Goal: Transaction & Acquisition: Purchase product/service

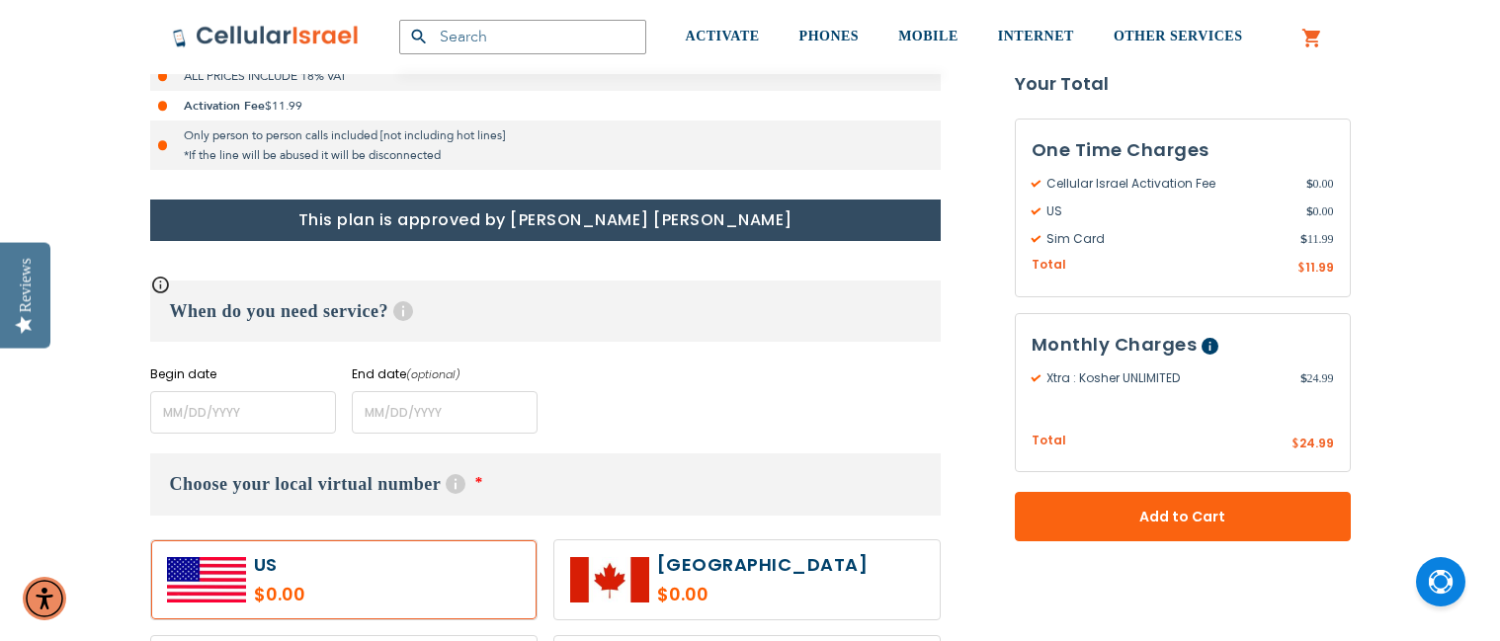
scroll to position [791, 0]
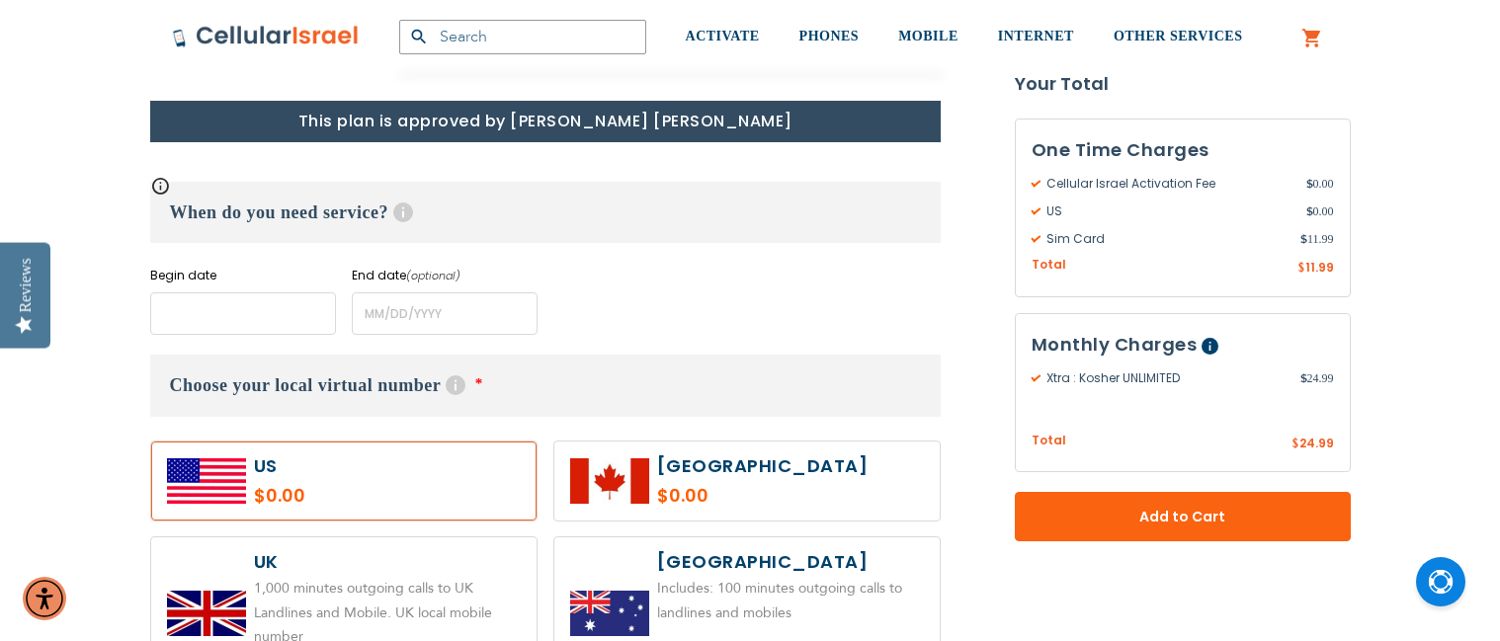
click at [273, 319] on input "name" at bounding box center [243, 314] width 186 height 42
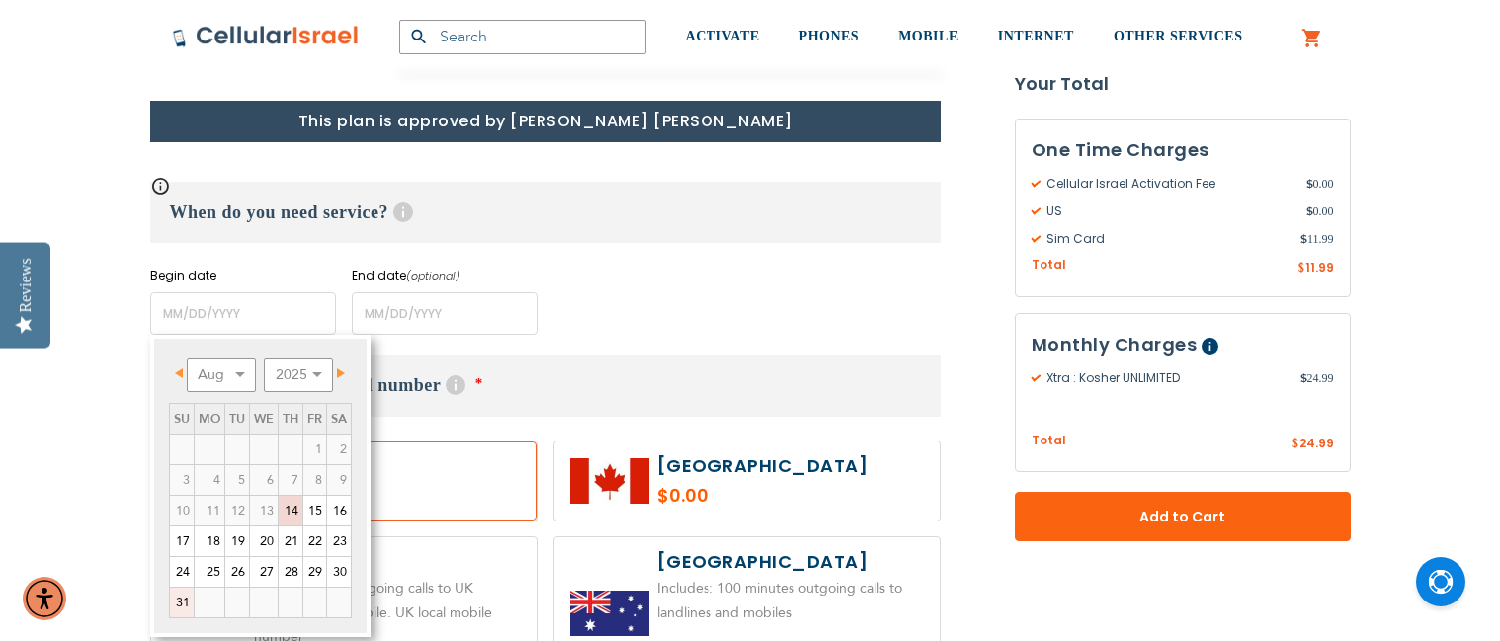
drag, startPoint x: 173, startPoint y: 600, endPoint x: 121, endPoint y: 393, distance: 213.1
click at [173, 600] on link "31" at bounding box center [182, 603] width 24 height 30
type input "[DATE]"
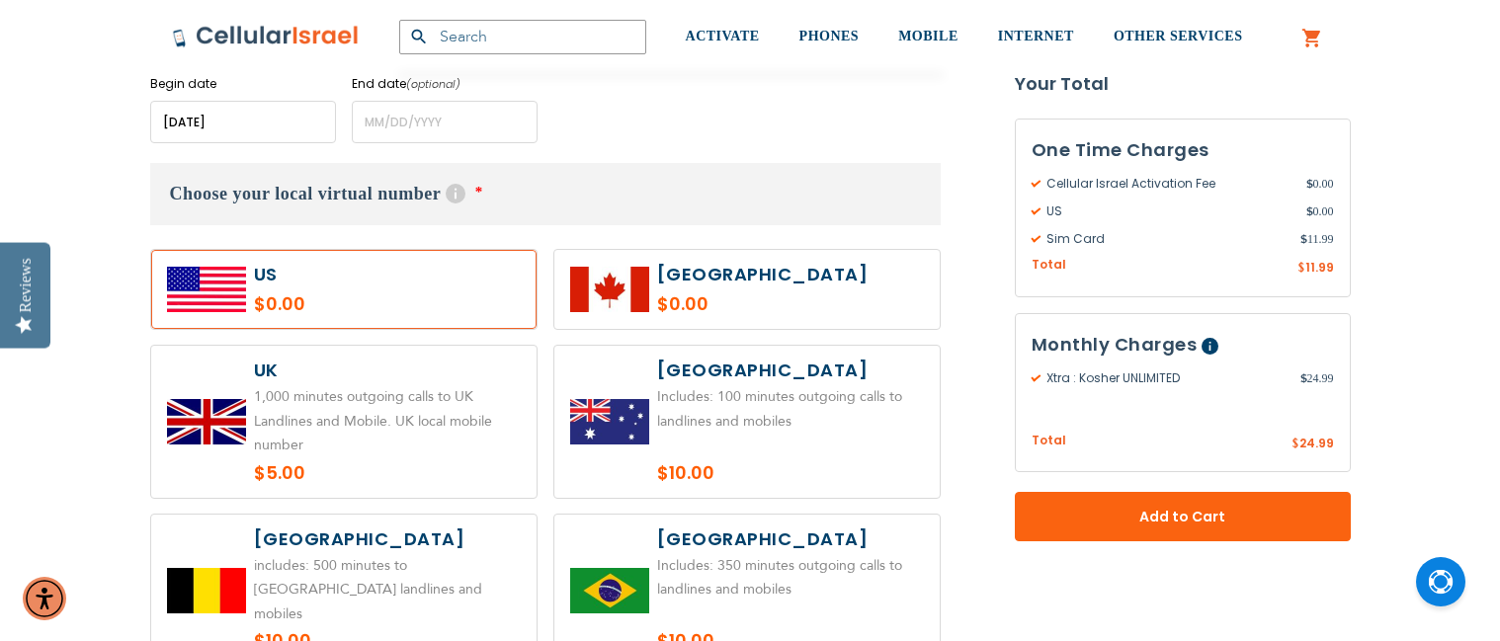
scroll to position [988, 0]
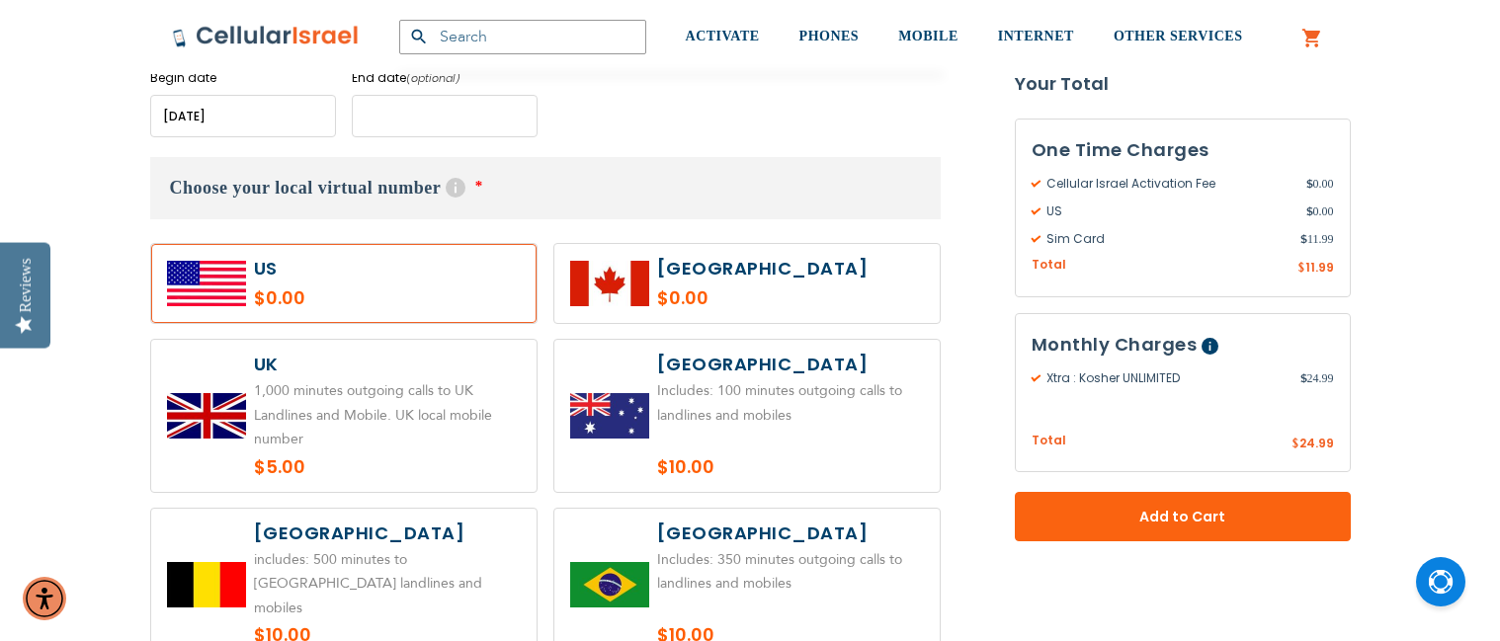
click at [406, 123] on input "name" at bounding box center [445, 116] width 186 height 42
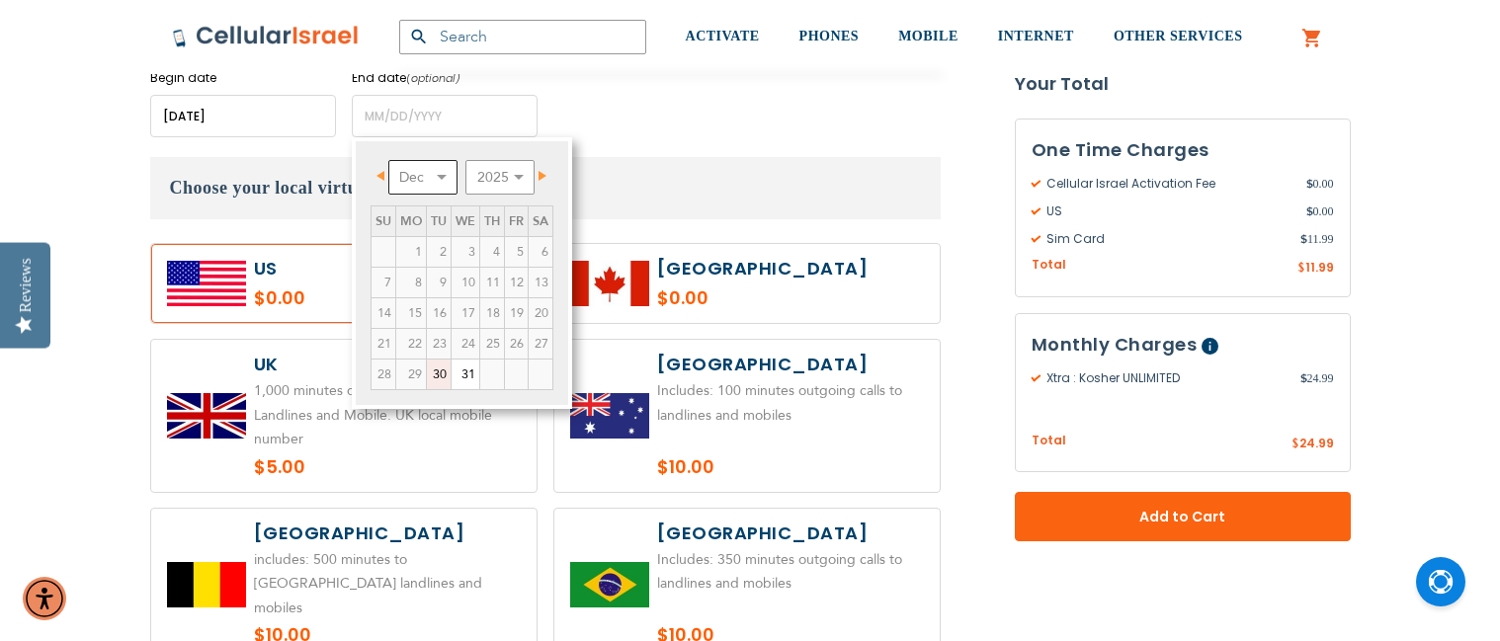
click at [445, 174] on select "Dec" at bounding box center [422, 177] width 69 height 35
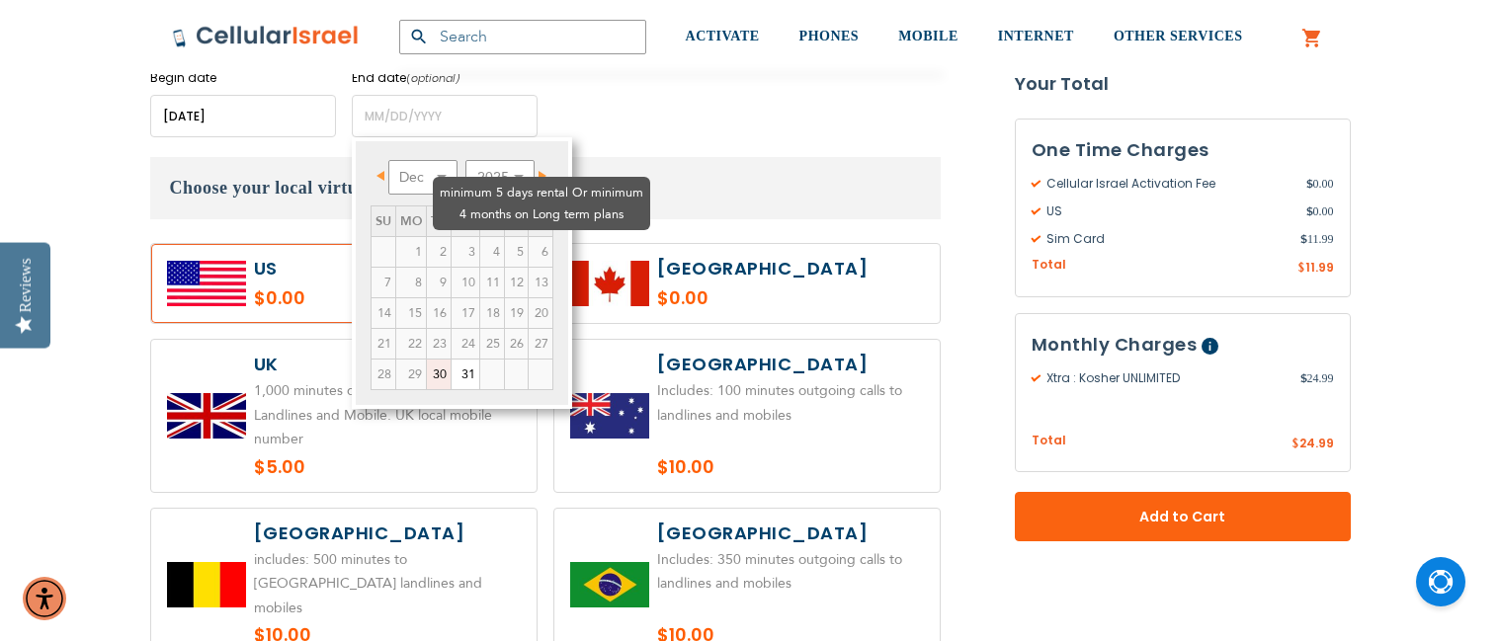
click at [479, 237] on td "4" at bounding box center [491, 252] width 25 height 31
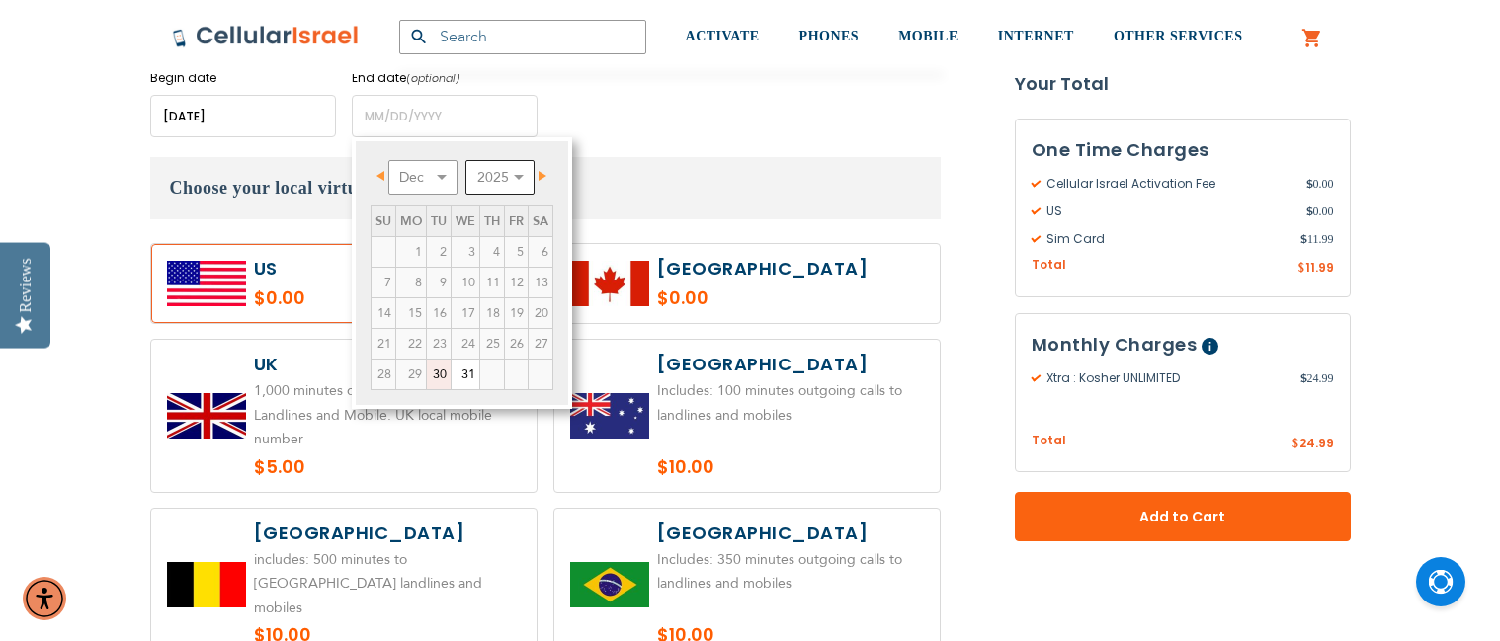
click at [483, 169] on select "2025 2026 2027 2028 2029 2030 2031 2032 2033 2034 2035" at bounding box center [500, 177] width 69 height 35
click at [444, 184] on select "Jan Feb Mar Apr May Jun [DATE] Aug Sep Oct Nov Dec" at bounding box center [422, 177] width 69 height 35
click at [443, 179] on select "Jan Feb Mar Apr May Jun [DATE] Aug Sep Oct Nov Dec" at bounding box center [422, 177] width 69 height 35
click at [385, 313] on link "14" at bounding box center [384, 313] width 24 height 30
type input "[DATE]"
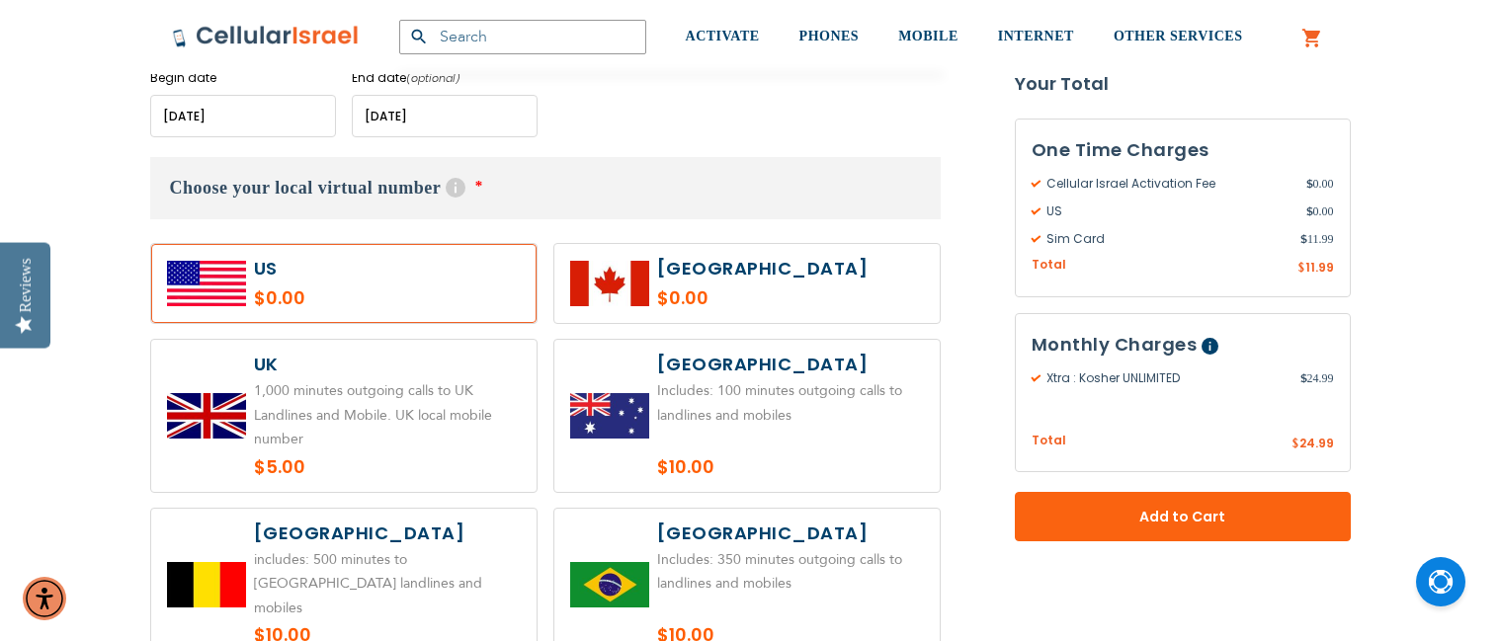
click at [564, 192] on h3 "Choose your local virtual number Help With our local virtual number service, yo…" at bounding box center [545, 188] width 791 height 62
click at [378, 344] on label at bounding box center [343, 416] width 385 height 152
radio input "true"
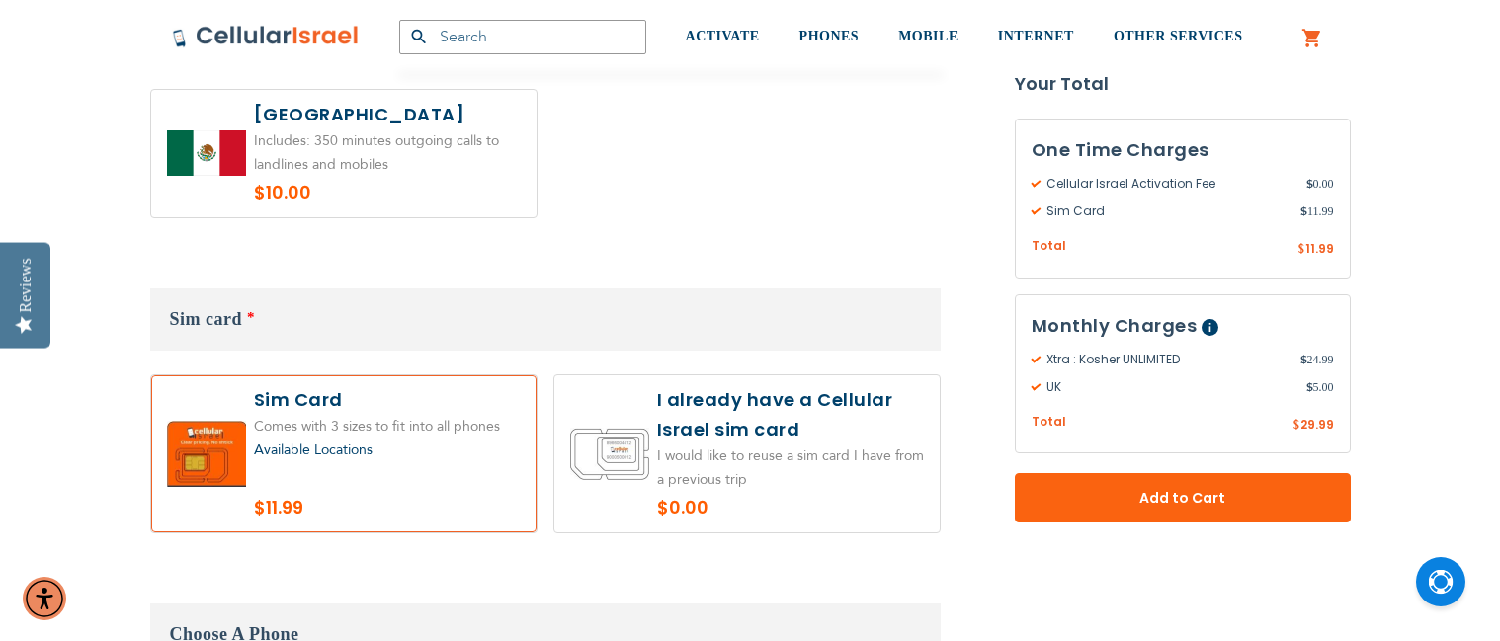
scroll to position [1779, 0]
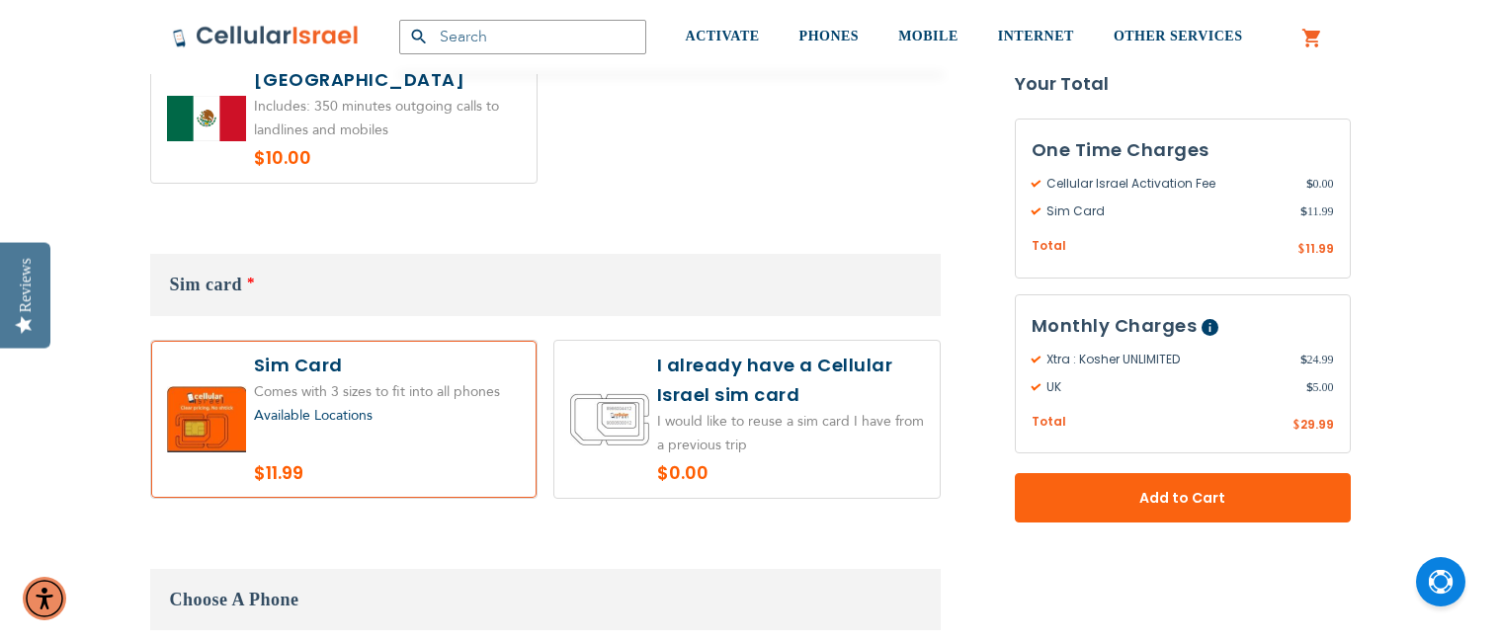
click at [420, 434] on label at bounding box center [343, 419] width 385 height 157
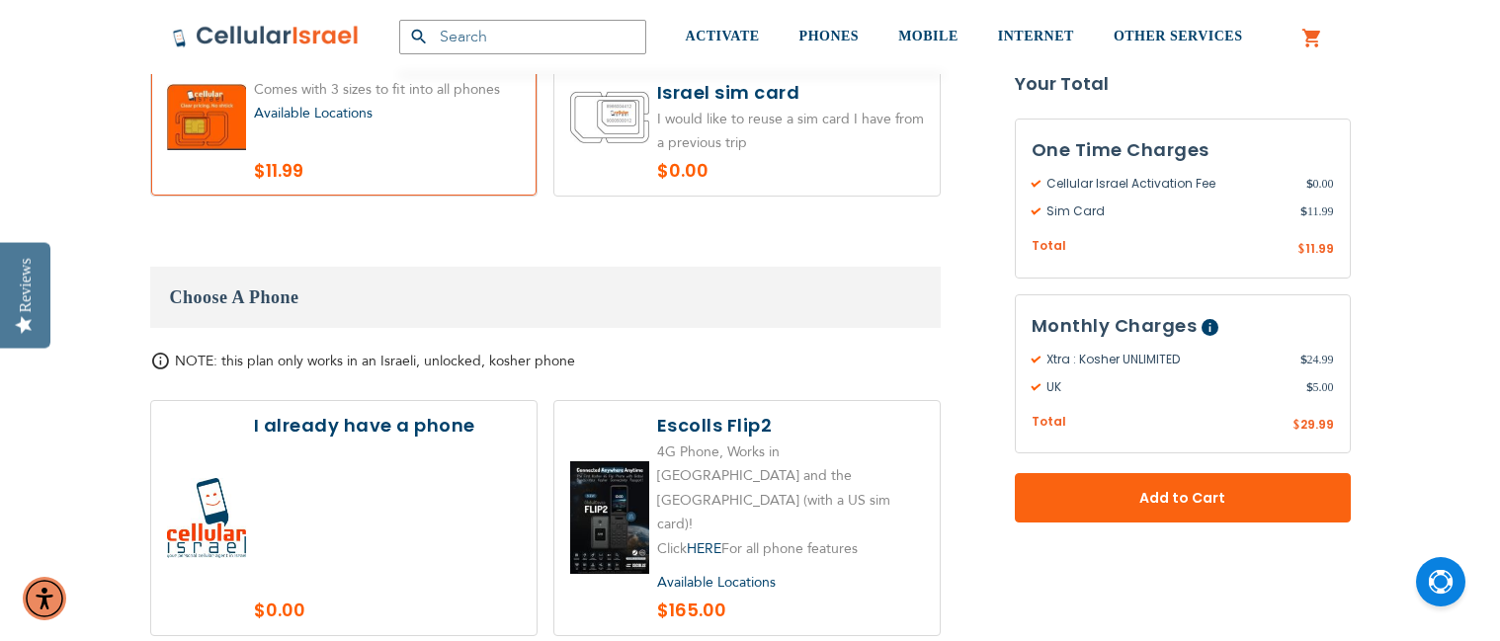
scroll to position [2273, 0]
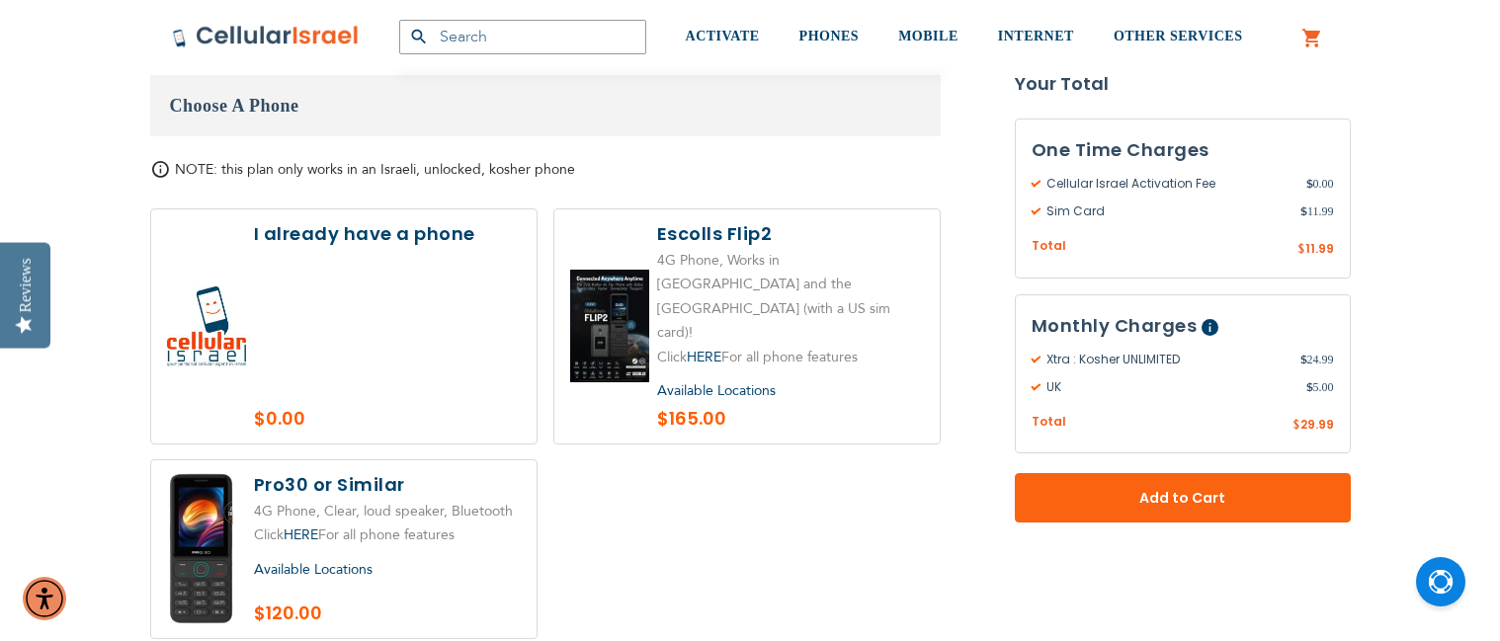
click at [464, 514] on label at bounding box center [343, 550] width 385 height 178
radio input "true"
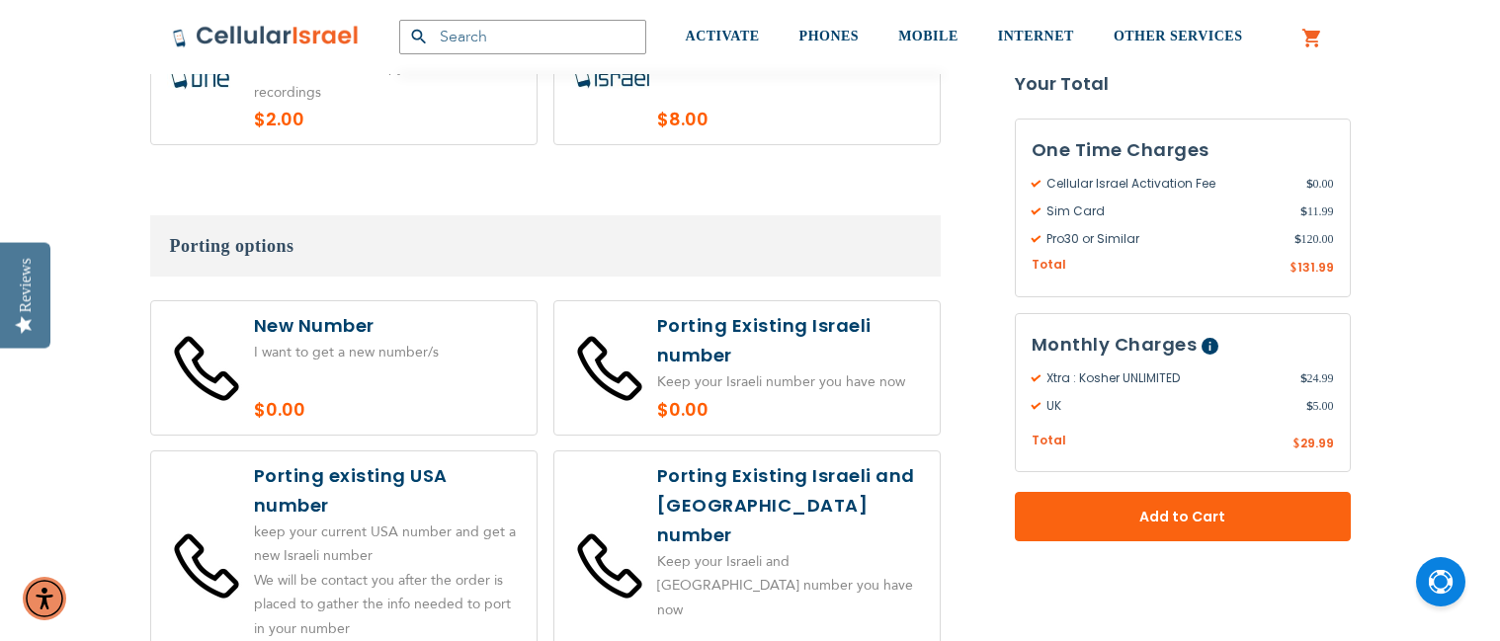
scroll to position [3558, 0]
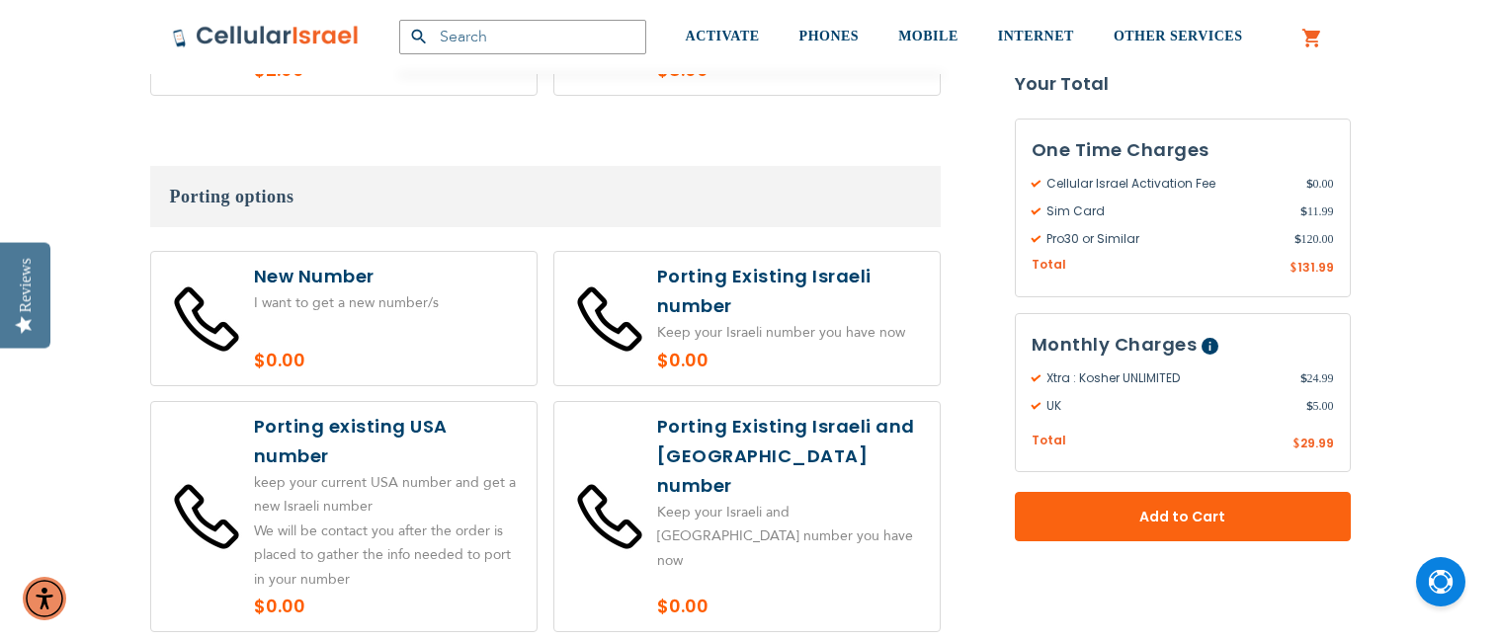
click at [421, 258] on label at bounding box center [343, 318] width 385 height 133
radio input "true"
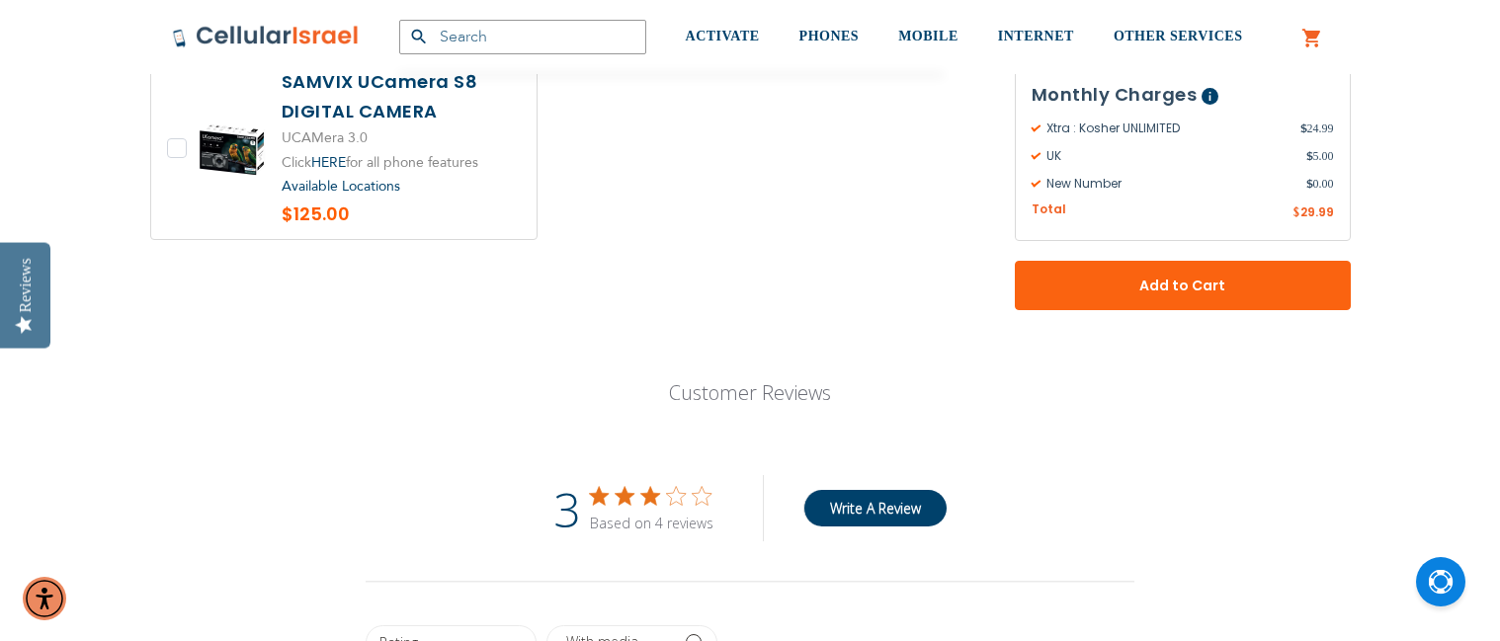
scroll to position [4645, 0]
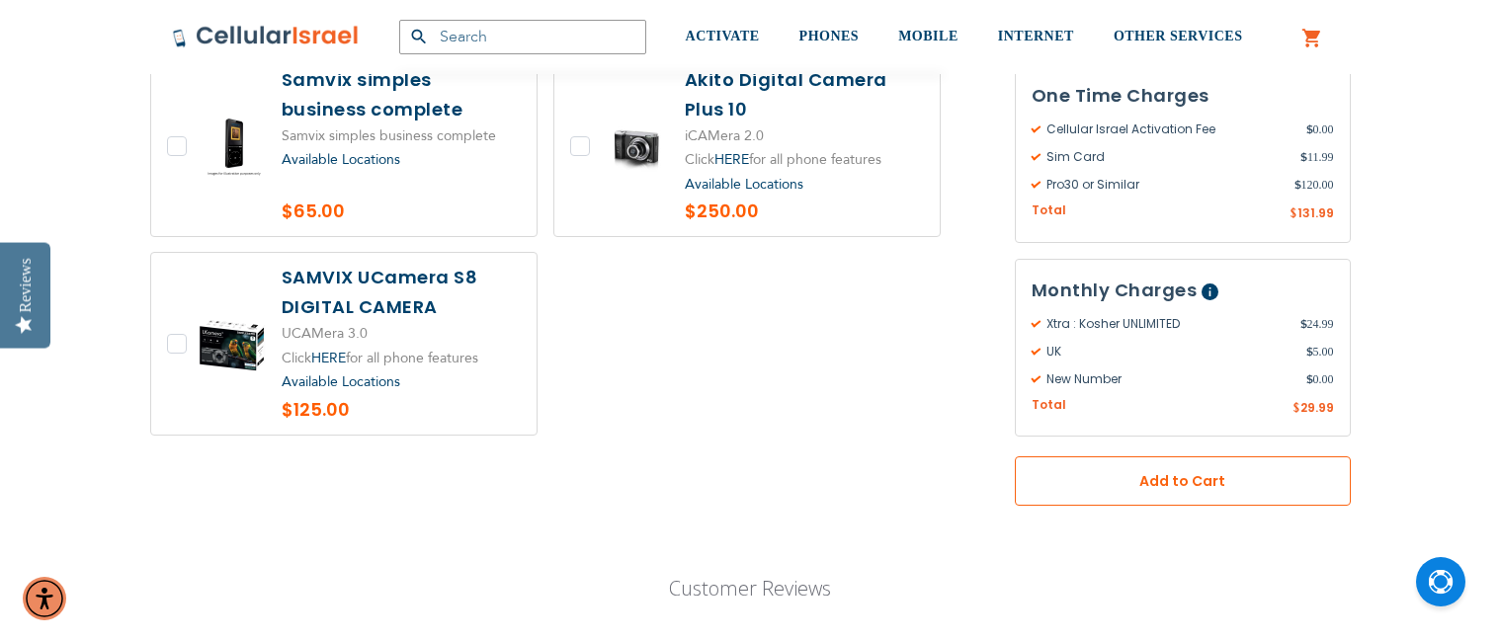
click at [1123, 457] on button "Add to Cart" at bounding box center [1183, 481] width 336 height 49
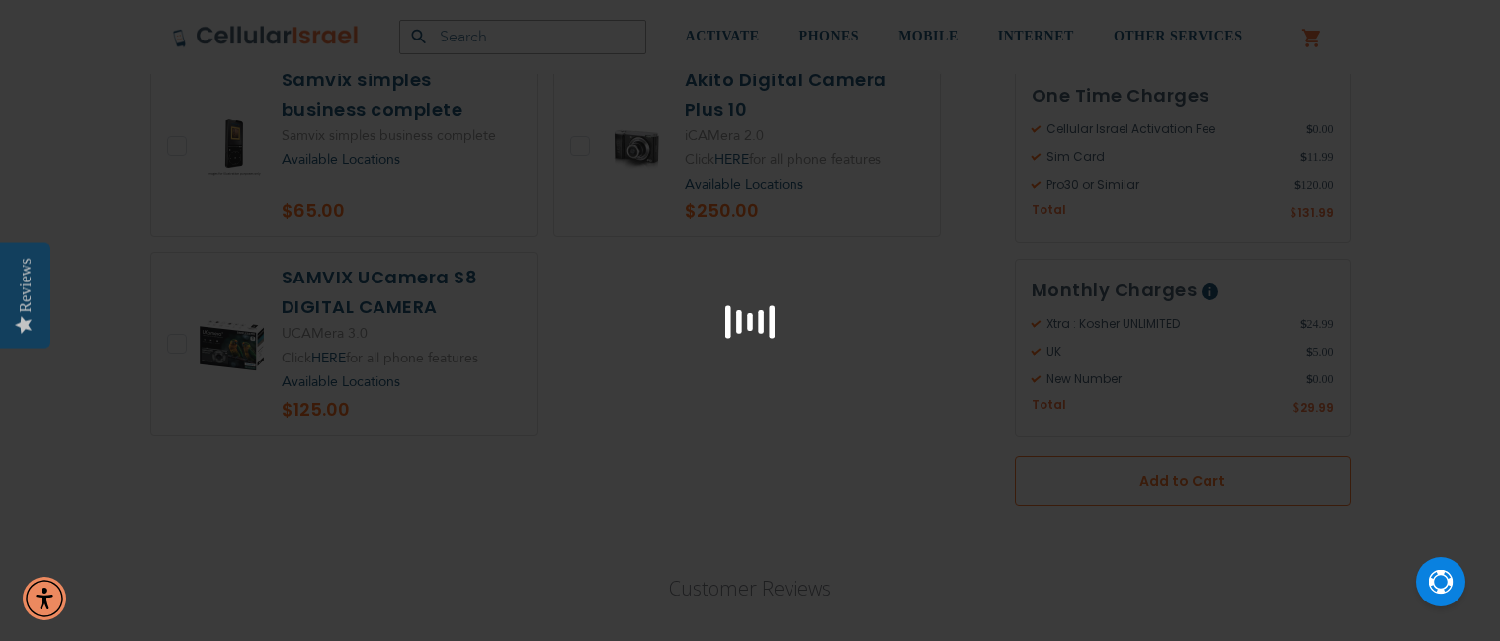
click at [1123, 385] on div at bounding box center [750, 320] width 1500 height 641
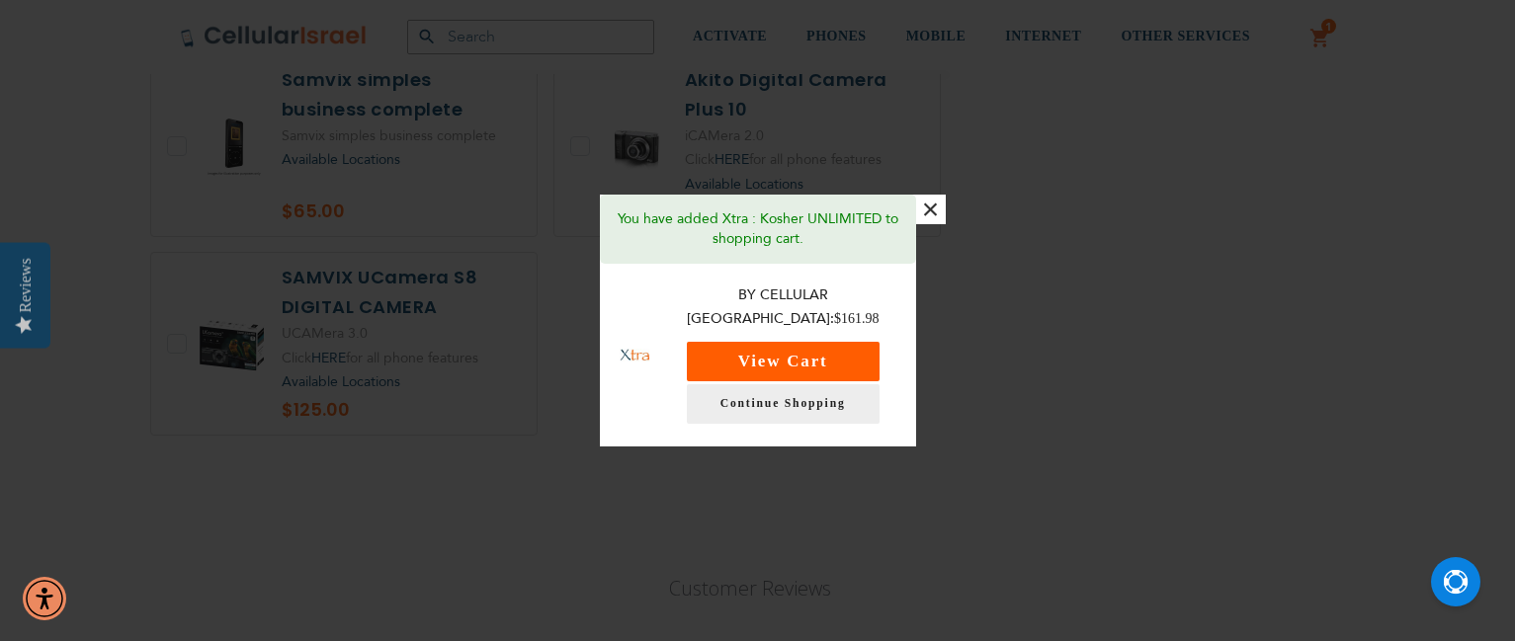
click at [766, 346] on button "View Cart" at bounding box center [783, 362] width 193 height 40
